Goal: Contribute content

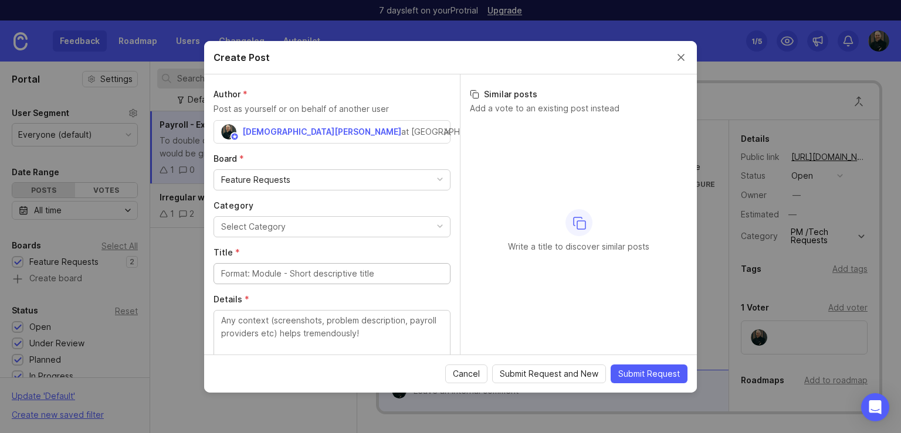
click at [517, 58] on div "Create Post" at bounding box center [450, 57] width 493 height 33
click at [320, 181] on div "Feature Requests" at bounding box center [332, 180] width 236 height 20
click at [324, 170] on div "Feature Requests" at bounding box center [332, 180] width 236 height 20
click at [284, 219] on button "Select Category" at bounding box center [331, 226] width 237 height 21
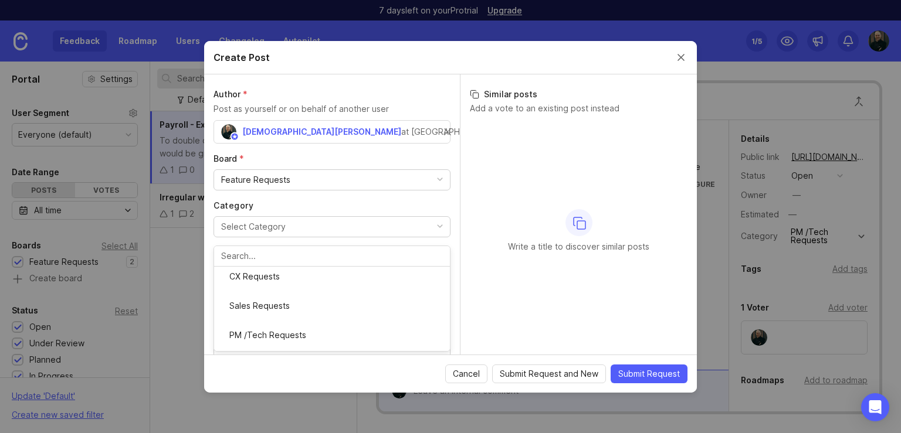
click at [285, 222] on button "Select Category" at bounding box center [331, 226] width 237 height 21
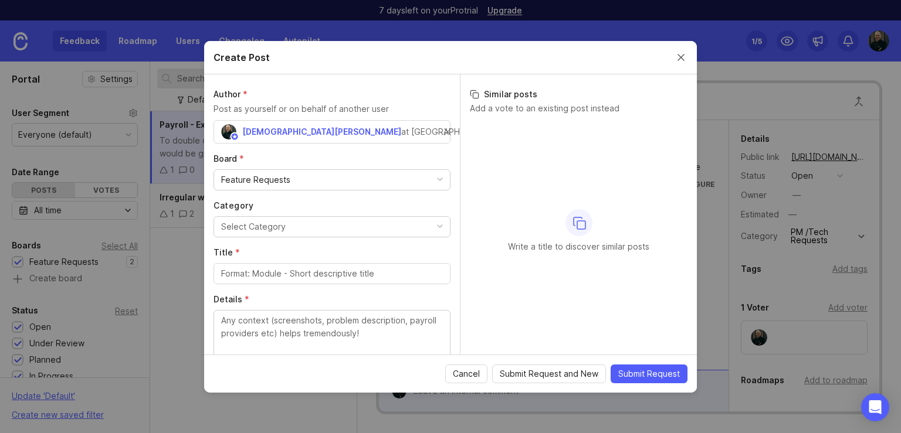
click at [293, 220] on button "Select Category" at bounding box center [331, 226] width 237 height 21
click at [260, 269] on input "Title *" at bounding box center [332, 273] width 222 height 13
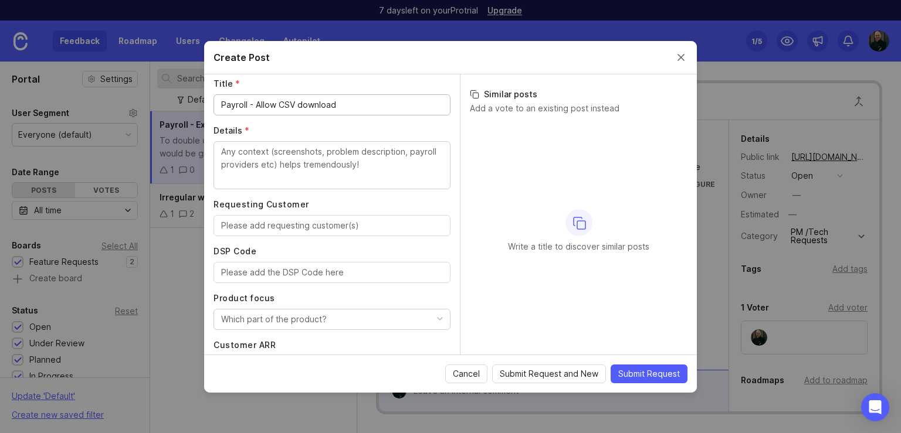
scroll to position [176, 0]
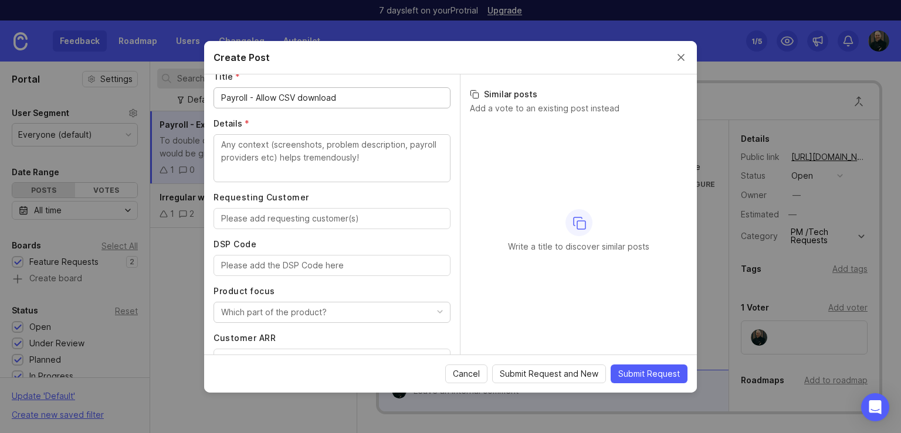
type input "Payroll - Allow CSV download"
click at [356, 103] on div "Payroll - Allow CSV download" at bounding box center [331, 97] width 237 height 21
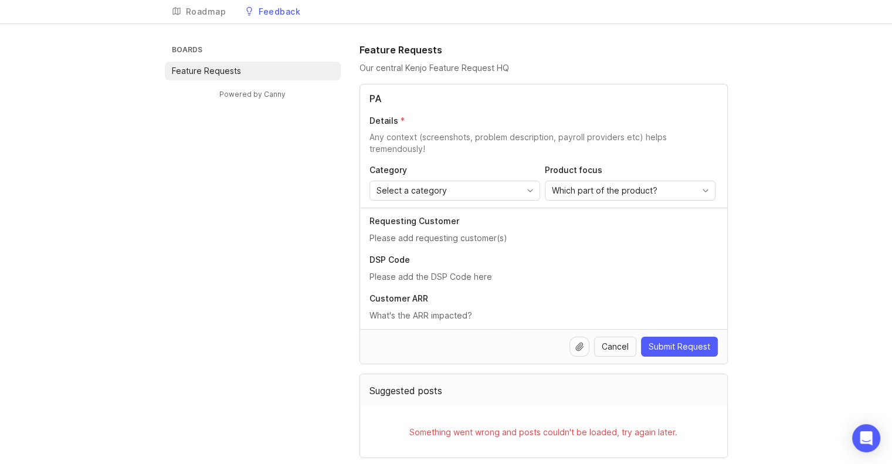
scroll to position [33, 0]
type input "Payroll"
